Goal: Information Seeking & Learning: Learn about a topic

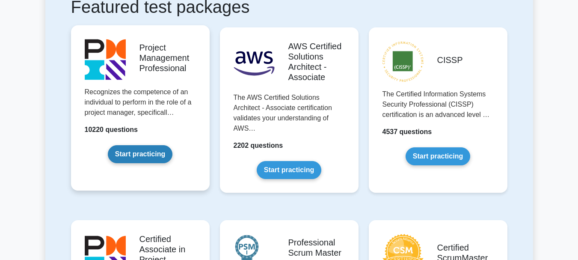
scroll to position [171, 0]
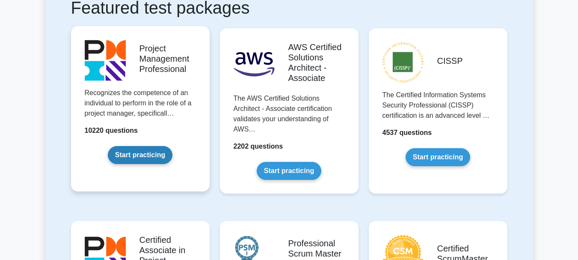
click at [148, 156] on link "Start practicing" at bounding box center [140, 155] width 65 height 18
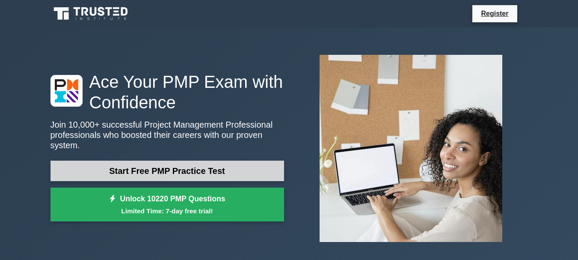
click at [193, 165] on link "Start Free PMP Practice Test" at bounding box center [166, 170] width 233 height 21
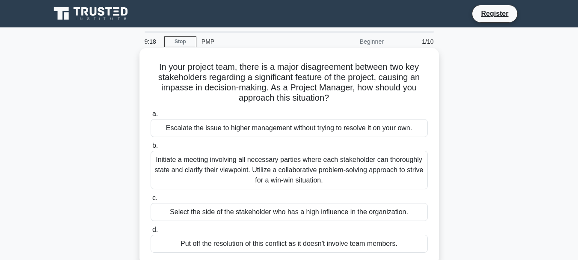
click at [203, 172] on div "Initiate a meeting involving all necessary parties where each stakeholder can t…" at bounding box center [289, 170] width 277 height 38
click at [151, 148] on input "b. Initiate a meeting involving all necessary parties where each stakeholder ca…" at bounding box center [151, 146] width 0 height 6
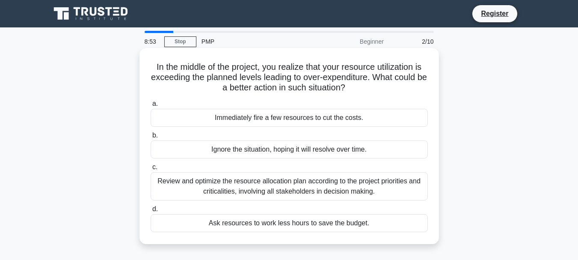
click at [284, 193] on div "Review and optimize the resource allocation plan according to the project prior…" at bounding box center [289, 186] width 277 height 28
click at [151, 170] on input "c. Review and optimize the resource allocation plan according to the project pr…" at bounding box center [151, 167] width 0 height 6
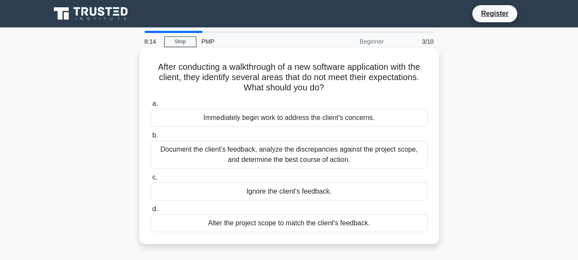
click at [329, 152] on div "Document the client's feedback, analyze the discrepancies against the project s…" at bounding box center [289, 154] width 277 height 28
click at [151, 138] on input "b. Document the client's feedback, analyze the discrepancies against the projec…" at bounding box center [151, 136] width 0 height 6
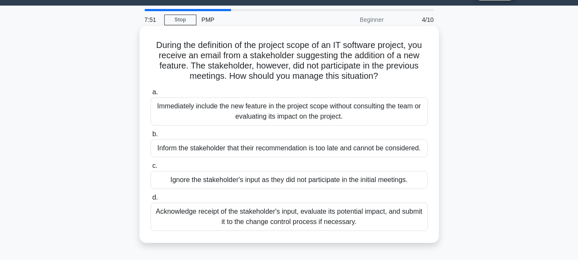
scroll to position [43, 0]
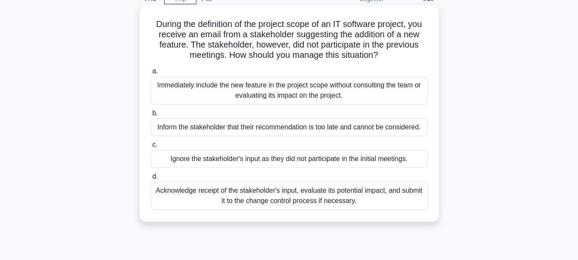
click at [276, 195] on div "Acknowledge receipt of the stakeholder's input, evaluate its potential impact, …" at bounding box center [289, 195] width 277 height 28
click at [151, 179] on input "d. Acknowledge receipt of the stakeholder's input, evaluate its potential impac…" at bounding box center [151, 177] width 0 height 6
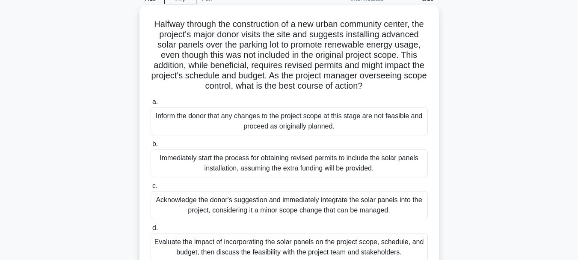
scroll to position [86, 0]
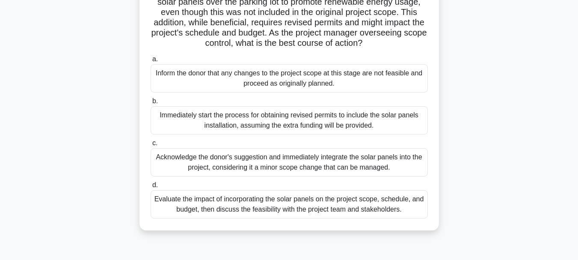
click at [311, 215] on div "Evaluate the impact of incorporating the solar panels on the project scope, sch…" at bounding box center [289, 204] width 277 height 28
click at [151, 188] on input "d. Evaluate the impact of incorporating the solar panels on the project scope, …" at bounding box center [151, 185] width 0 height 6
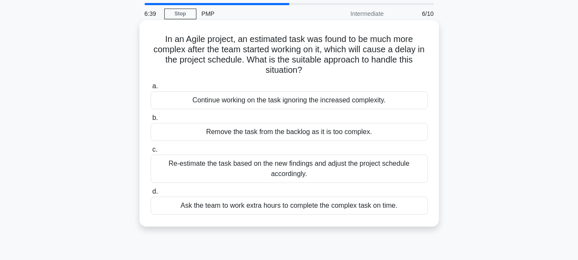
scroll to position [43, 0]
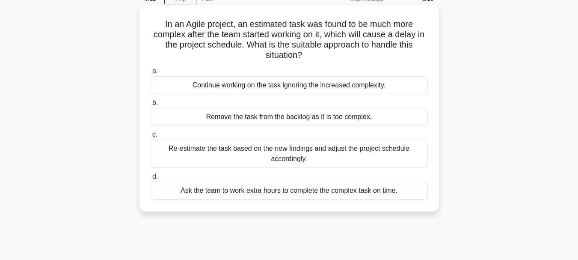
click at [338, 119] on div "Remove the task from the backlog as it is too complex." at bounding box center [289, 117] width 277 height 18
click at [151, 106] on input "b. Remove the task from the backlog as it is too complex." at bounding box center [151, 103] width 0 height 6
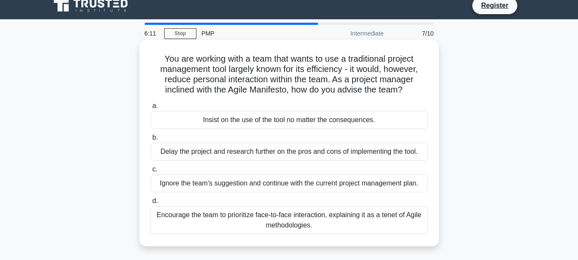
scroll to position [0, 0]
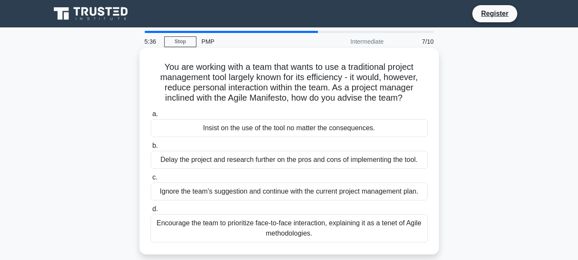
click at [309, 227] on div "Encourage the team to prioritize face-to-face interaction, explaining it as a t…" at bounding box center [289, 228] width 277 height 28
click at [151, 212] on input "d. Encourage the team to prioritize face-to-face interaction, explaining it as …" at bounding box center [151, 209] width 0 height 6
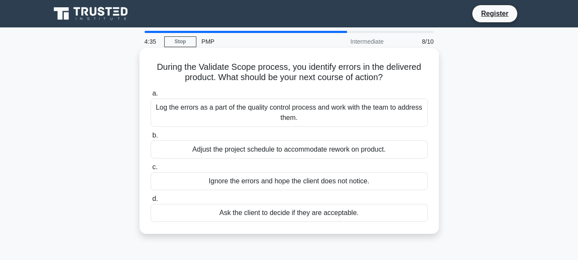
click at [252, 114] on div "Log the errors as a part of the quality control process and work with the team …" at bounding box center [289, 112] width 277 height 28
click at [151, 96] on input "a. Log the errors as a part of the quality control process and work with the te…" at bounding box center [151, 94] width 0 height 6
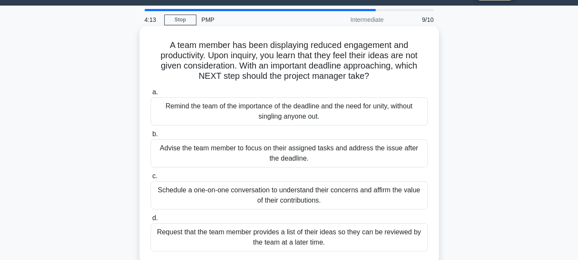
scroll to position [43, 0]
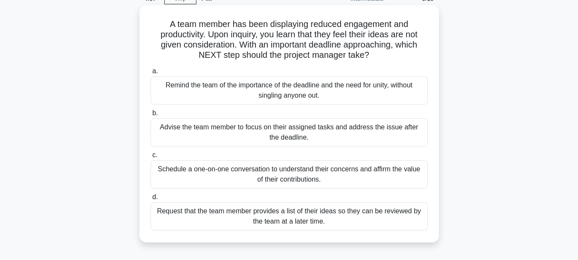
click at [253, 174] on div "Schedule a one-on-one conversation to understand their concerns and affirm the …" at bounding box center [289, 174] width 277 height 28
click at [151, 158] on input "c. Schedule a one-on-one conversation to understand their concerns and affirm t…" at bounding box center [151, 155] width 0 height 6
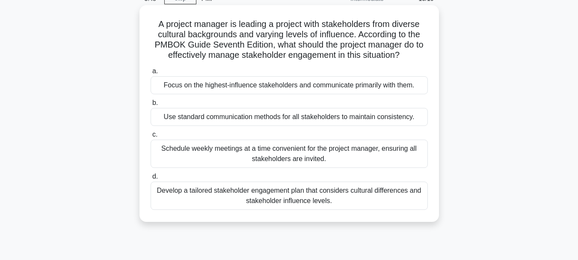
click at [237, 195] on div "Develop a tailored stakeholder engagement plan that considers cultural differen…" at bounding box center [289, 195] width 277 height 28
click at [151, 179] on input "d. Develop a tailored stakeholder engagement plan that considers cultural diffe…" at bounding box center [151, 177] width 0 height 6
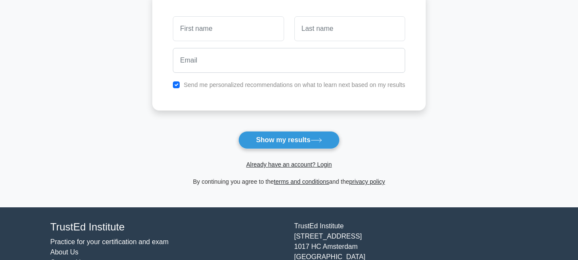
scroll to position [171, 0]
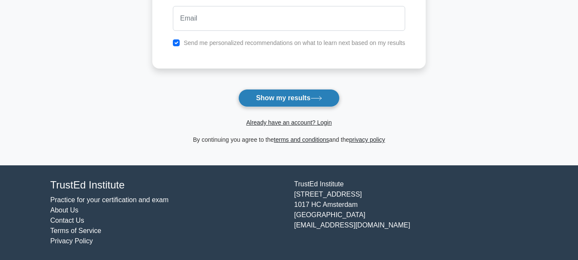
click at [299, 97] on button "Show my results" at bounding box center [288, 98] width 101 height 18
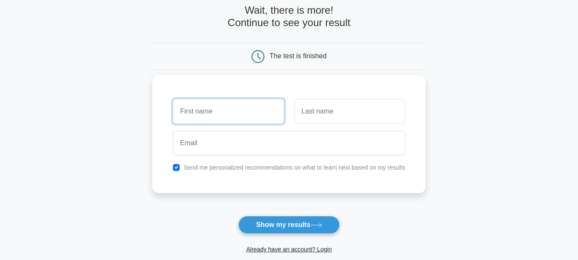
scroll to position [27, 0]
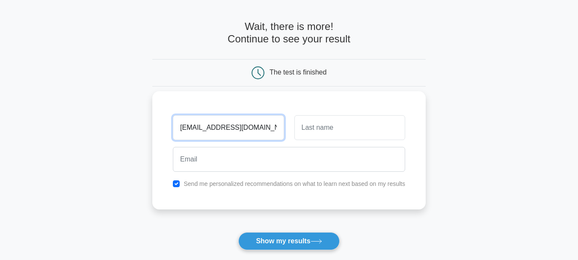
click at [221, 129] on input "saraelhussein44@gmail.com" at bounding box center [228, 127] width 111 height 25
type input "saraelhussein44@gmail.com"
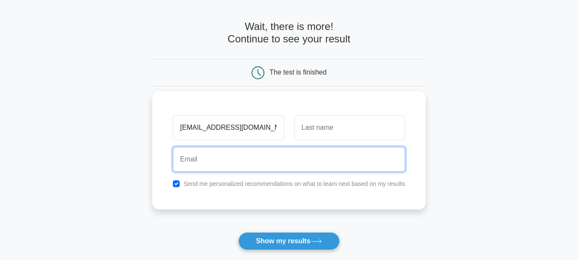
click at [220, 160] on input "email" at bounding box center [289, 159] width 232 height 25
paste input "saraelhussein44@gmail.com"
type input "saraelhussein44@gmail.com"
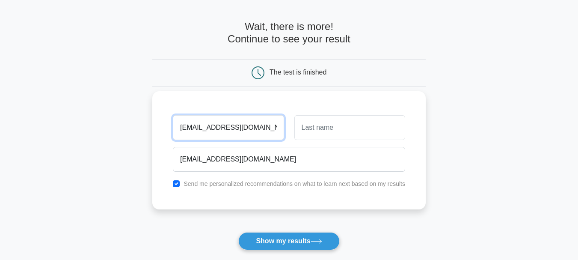
click at [221, 129] on input "saraelhussein44@gmail.com" at bounding box center [228, 127] width 111 height 25
type input "sara"
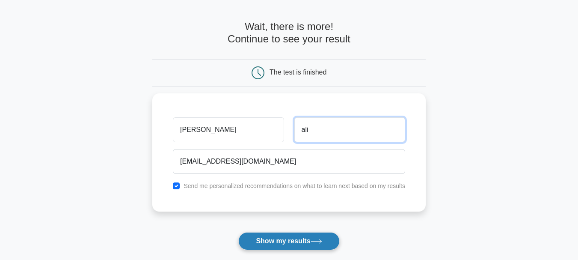
type input "ali"
click at [289, 241] on button "Show my results" at bounding box center [288, 241] width 101 height 18
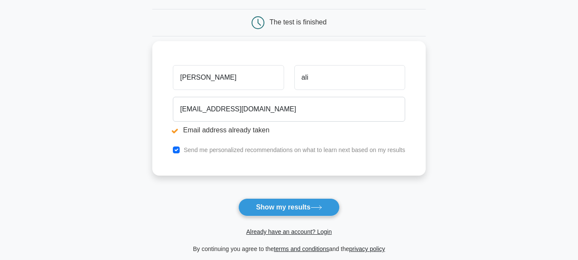
scroll to position [171, 0]
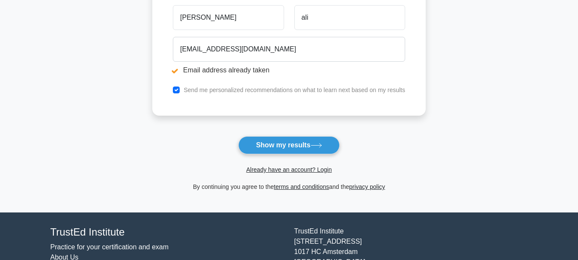
click at [122, 118] on main "Email address already taken Wait, there is more! Continue to see your result Th…" at bounding box center [289, 34] width 578 height 356
